Goal: Check status: Check status

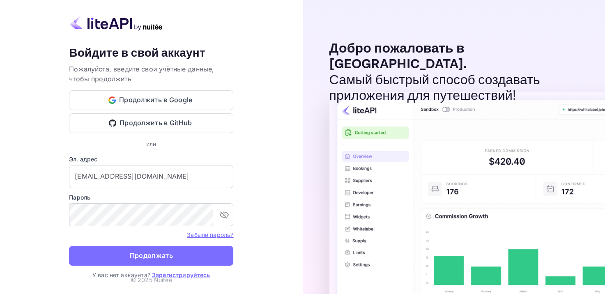
click at [157, 253] on ya-tr-span "Продолжать" at bounding box center [151, 255] width 43 height 11
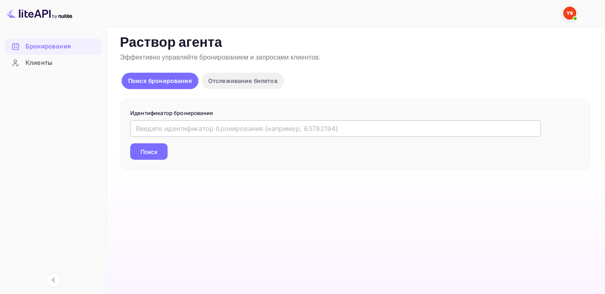
click at [168, 125] on input "text" at bounding box center [335, 128] width 411 height 16
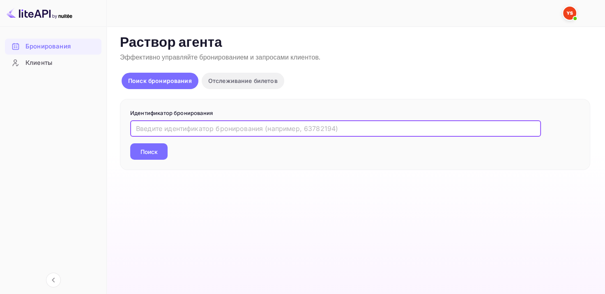
paste input "9573434"
type input "9573434"
click at [151, 160] on div "Идентификатор бронирования 9573434 ​ Поиск" at bounding box center [355, 135] width 471 height 72
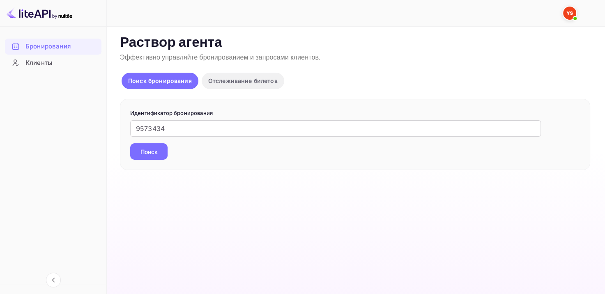
click at [154, 151] on ya-tr-span "Поиск" at bounding box center [149, 152] width 17 height 9
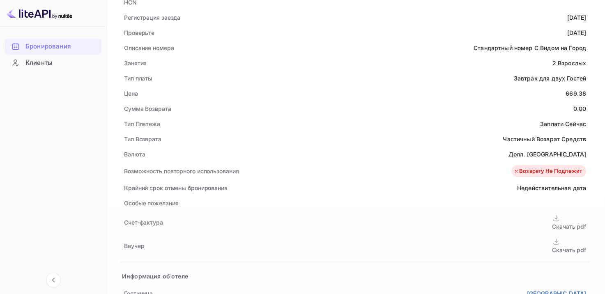
scroll to position [247, 0]
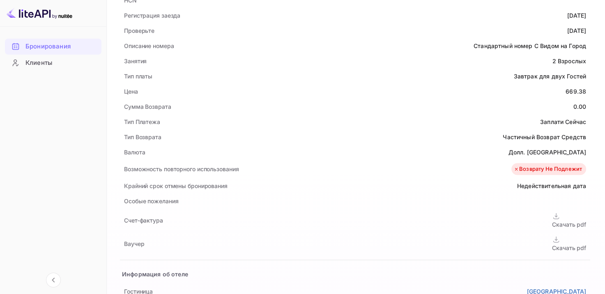
click at [552, 245] on ya-tr-span "Скачать pdf" at bounding box center [569, 248] width 34 height 7
